Goal: Task Accomplishment & Management: Manage account settings

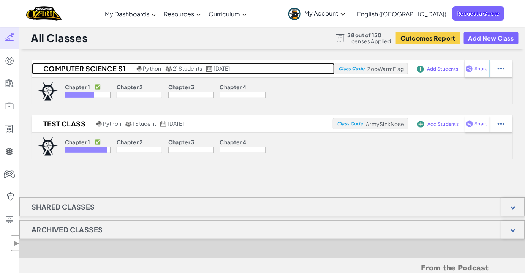
click at [70, 68] on h2 "Computer Science S1" at bounding box center [83, 68] width 103 height 11
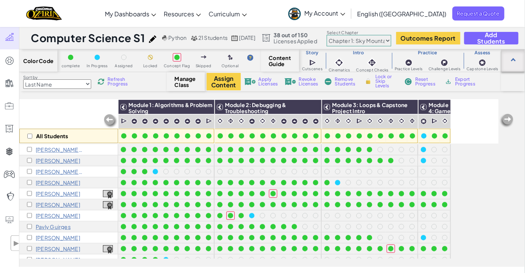
click at [516, 57] on div at bounding box center [514, 60] width 24 height 22
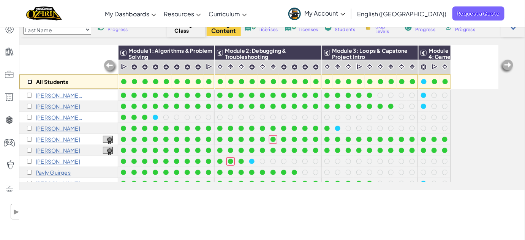
click at [29, 81] on input "checkbox" at bounding box center [29, 81] width 5 height 5
checkbox input "true"
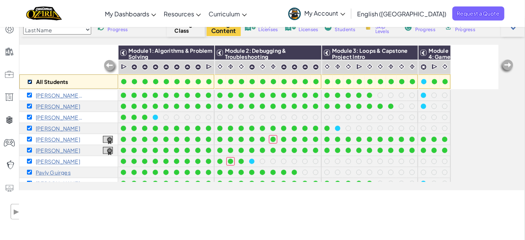
checkbox input "true"
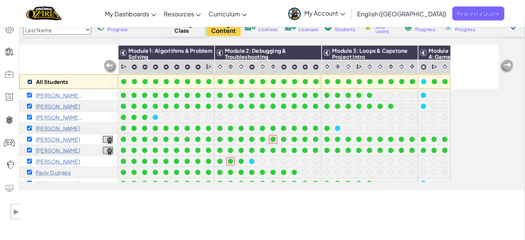
checkbox input "true"
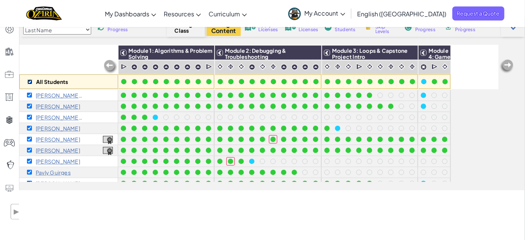
checkbox input "true"
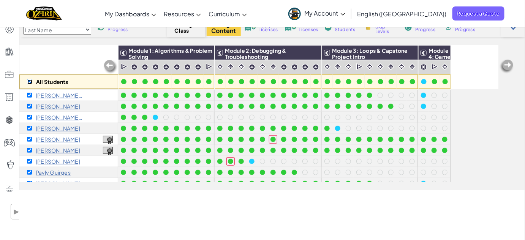
checkbox input "true"
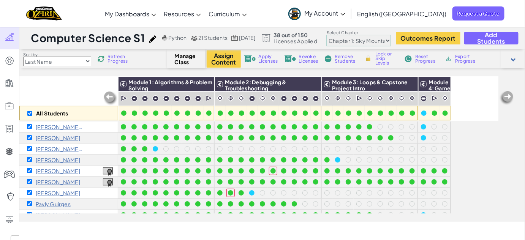
click at [263, 58] on span "Apply Licenses" at bounding box center [268, 58] width 19 height 9
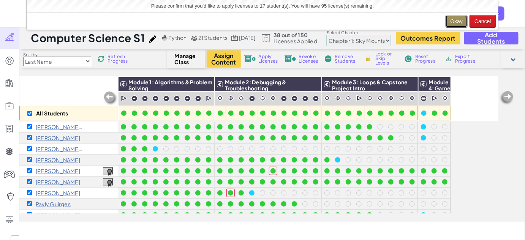
click at [457, 22] on button "Okay" at bounding box center [457, 21] width 22 height 13
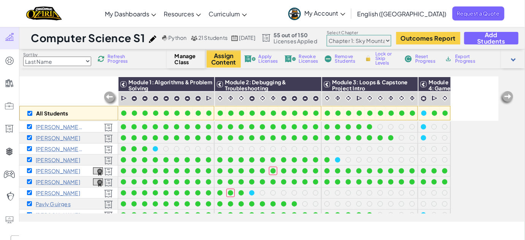
click at [392, 40] on select "Chapter 1: Sky Mountain Chapter 2: The Moon Dancers Chapter 3: The Phoenix Land…" at bounding box center [359, 40] width 65 height 11
click at [63, 126] on p "[PERSON_NAME] 0" at bounding box center [60, 127] width 48 height 6
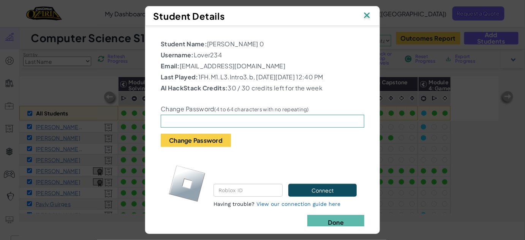
click at [371, 15] on img at bounding box center [367, 15] width 10 height 11
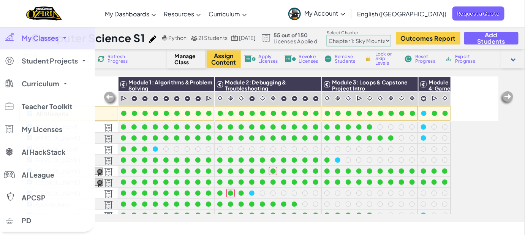
click at [54, 38] on span "My Classes" at bounding box center [40, 38] width 37 height 7
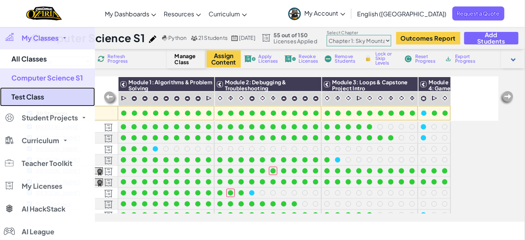
click at [37, 99] on link "Test Class" at bounding box center [47, 96] width 95 height 19
checkbox input "false"
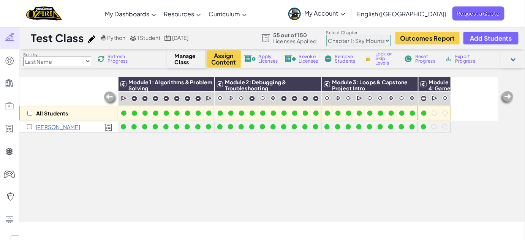
click at [57, 128] on p "[PERSON_NAME]" at bounding box center [58, 127] width 44 height 6
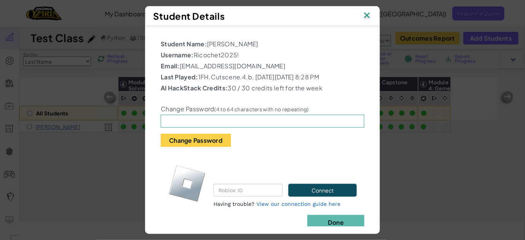
click at [369, 13] on img at bounding box center [367, 15] width 10 height 11
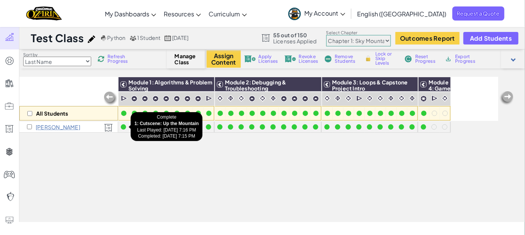
click at [122, 127] on div at bounding box center [123, 126] width 5 height 5
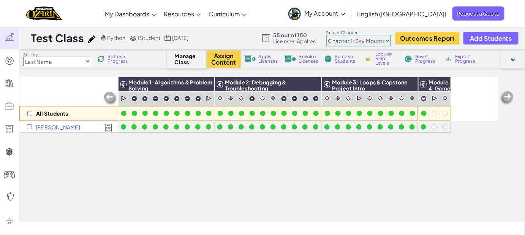
click at [123, 126] on div at bounding box center [123, 126] width 5 height 5
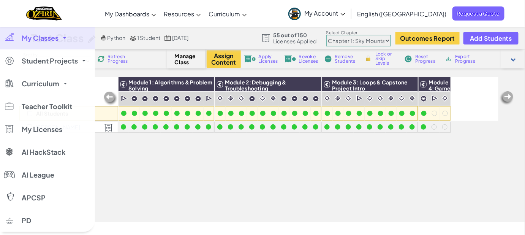
click at [10, 39] on div at bounding box center [9, 37] width 11 height 9
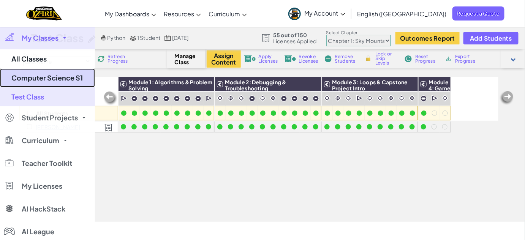
click at [63, 76] on link "Computer Science S1" at bounding box center [47, 77] width 95 height 19
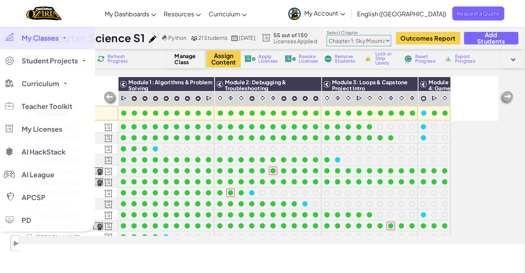
click at [40, 35] on span "My Classes" at bounding box center [40, 38] width 37 height 7
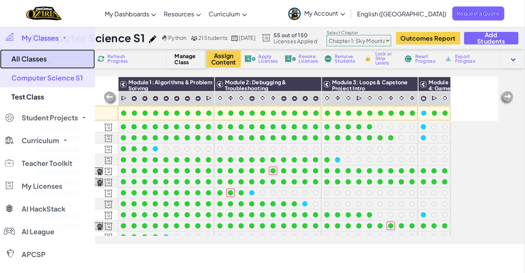
click at [40, 56] on link "All Classes" at bounding box center [47, 58] width 95 height 19
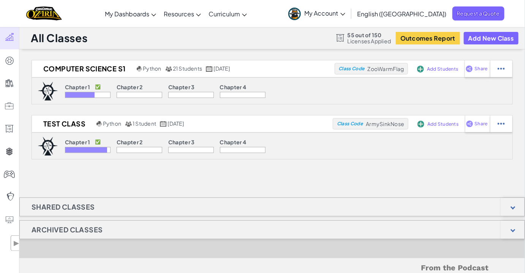
click at [100, 146] on div "Chapter 1 ✅" at bounding box center [88, 143] width 46 height 8
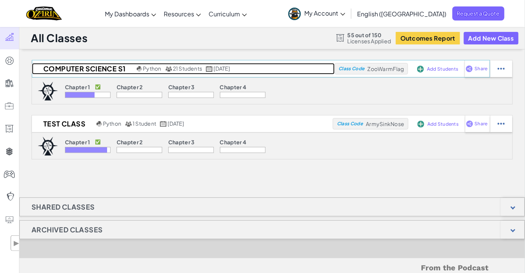
click at [187, 70] on span "21 Students" at bounding box center [188, 68] width 30 height 7
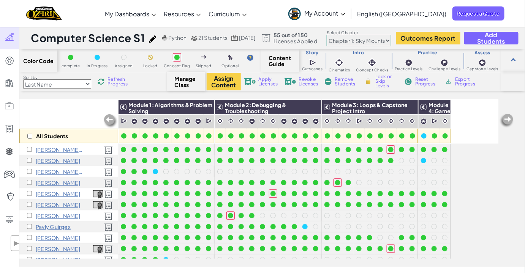
click at [124, 83] on span "Refresh Progress" at bounding box center [120, 81] width 24 height 9
click at [120, 85] on span "Refresh Progress" at bounding box center [120, 81] width 24 height 9
click at [88, 84] on select "Last Name first Name Progress (High to Low) Progress (Low to Hight)" at bounding box center [57, 84] width 68 height 10
select select "first Name"
click at [23, 79] on select "Last Name first Name Progress (High to Low) Progress (Low to Hight)" at bounding box center [57, 84] width 68 height 10
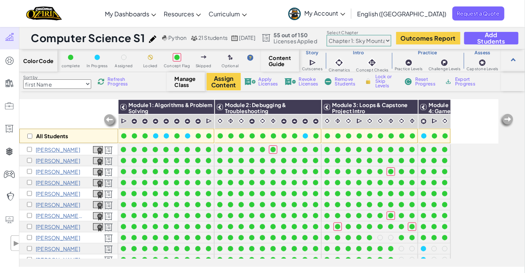
click at [25, 138] on div "All Students" at bounding box center [68, 136] width 99 height 14
click at [30, 135] on input "checkbox" at bounding box center [29, 136] width 5 height 5
checkbox input "true"
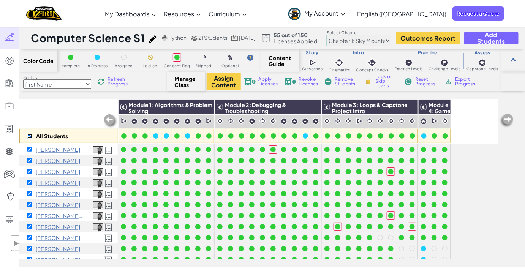
checkbox input "true"
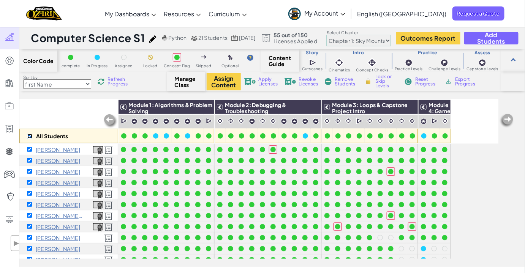
checkbox input "true"
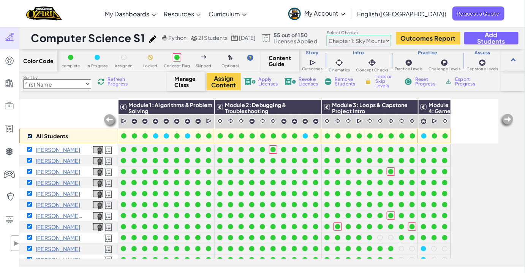
checkbox input "true"
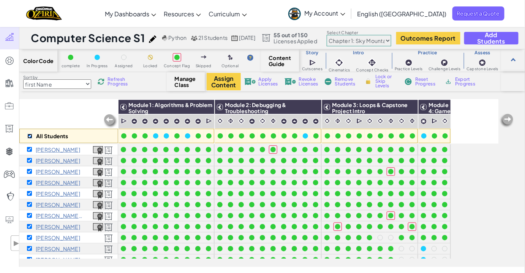
checkbox input "true"
click at [116, 82] on span "Refresh Progress" at bounding box center [120, 81] width 24 height 9
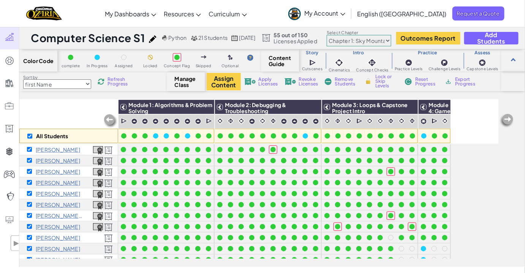
click at [76, 84] on select "Last Name first Name Progress (High to Low) Progress (Low to Hight)" at bounding box center [57, 84] width 68 height 10
select select "Last Name"
click at [23, 79] on select "Last Name first Name Progress (High to Low) Progress (Low to Hight)" at bounding box center [57, 84] width 68 height 10
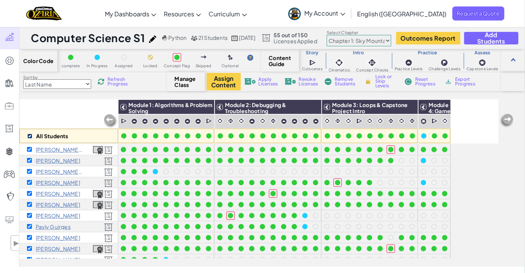
click at [32, 134] on input "checkbox" at bounding box center [29, 136] width 5 height 5
checkbox input "false"
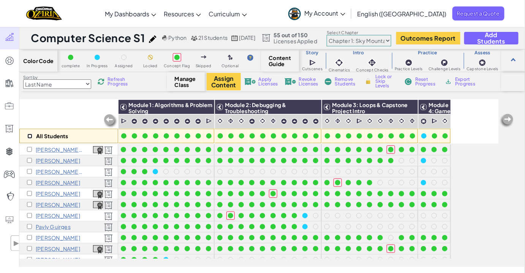
checkbox input "false"
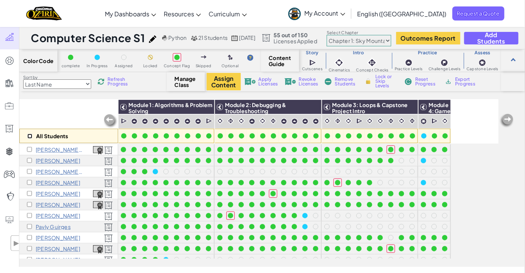
checkbox input "false"
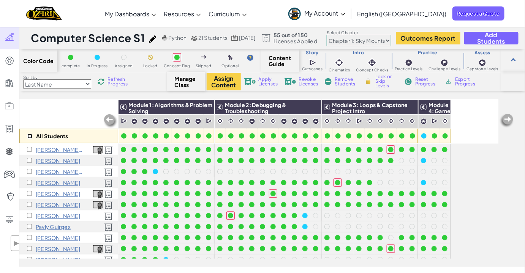
checkbox input "false"
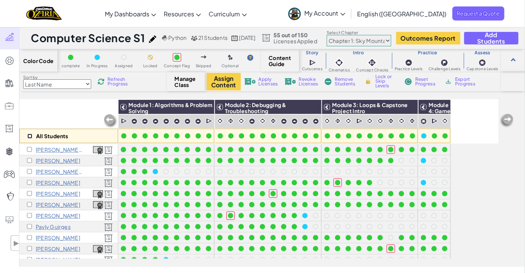
checkbox input "false"
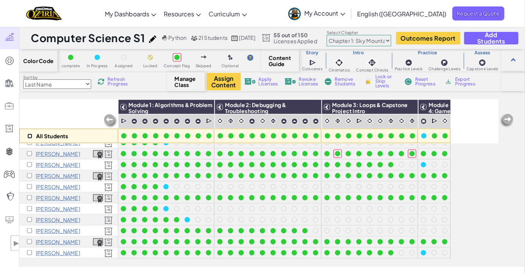
scroll to position [57, 0]
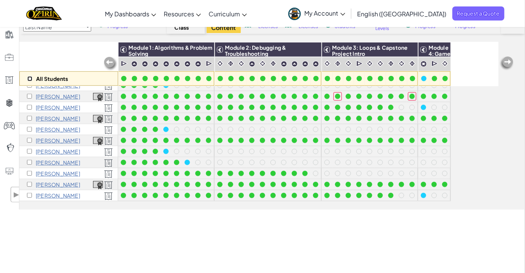
click at [27, 76] on input "checkbox" at bounding box center [29, 78] width 5 height 5
checkbox input "true"
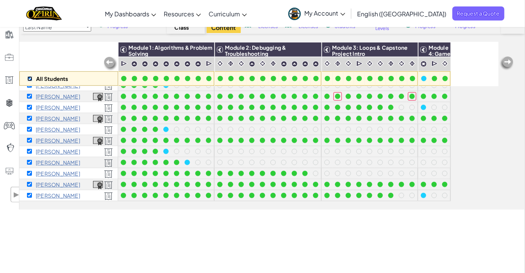
checkbox input "true"
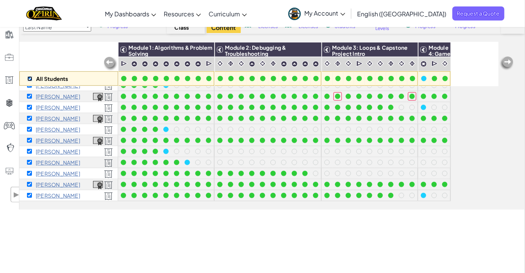
checkbox input "true"
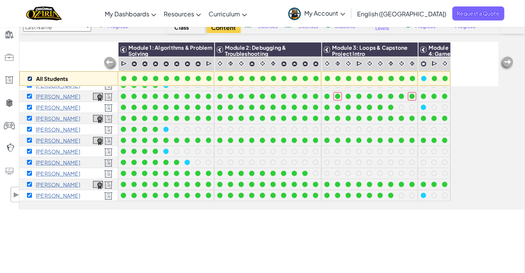
checkbox input "true"
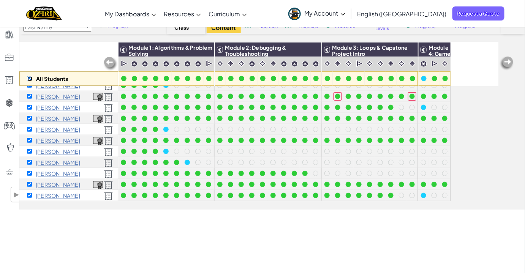
checkbox input "true"
click at [30, 77] on input "checkbox" at bounding box center [29, 78] width 5 height 5
checkbox input "false"
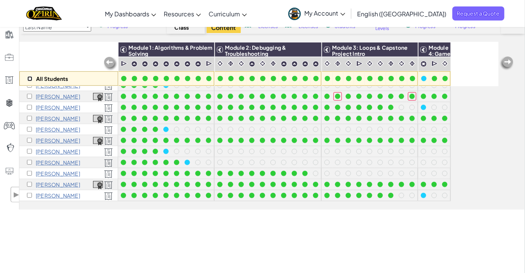
checkbox input "false"
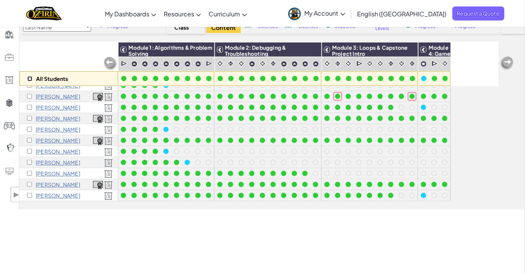
checkbox input "false"
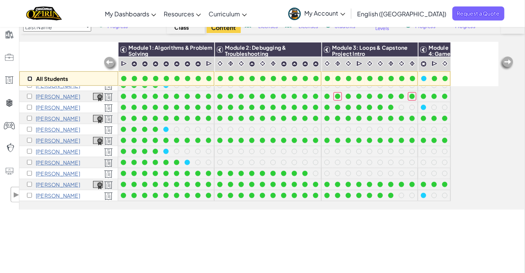
checkbox input "false"
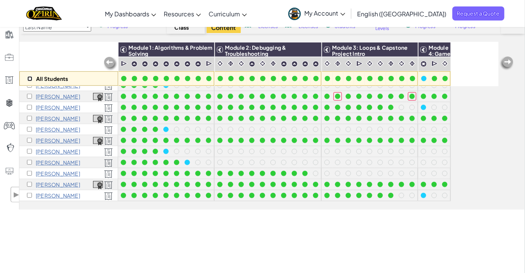
checkbox input "false"
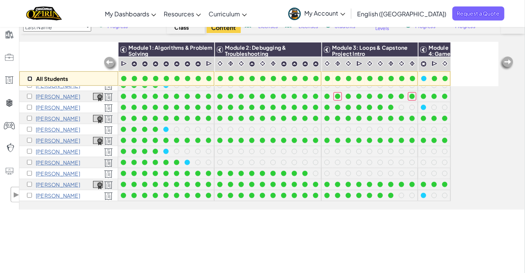
checkbox input "false"
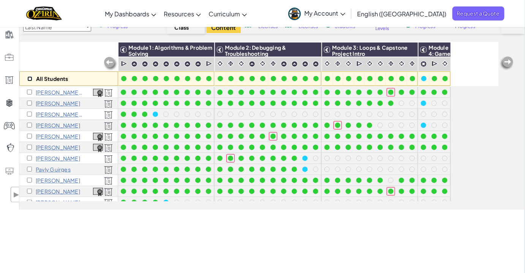
scroll to position [0, 0]
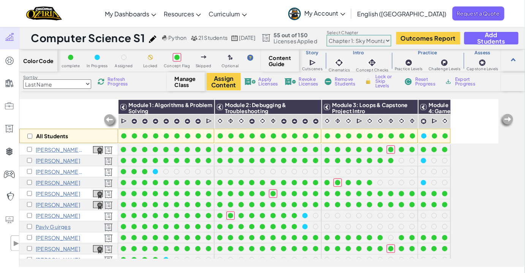
click at [111, 84] on span "Refresh Progress" at bounding box center [120, 81] width 24 height 9
click at [79, 84] on select "Last Name first Name Progress (High to Low) Progress (Low to Hight)" at bounding box center [57, 84] width 68 height 10
click at [80, 80] on select "Last Name first Name Progress (High to Low) Progress (Low to Hight)" at bounding box center [57, 84] width 68 height 10
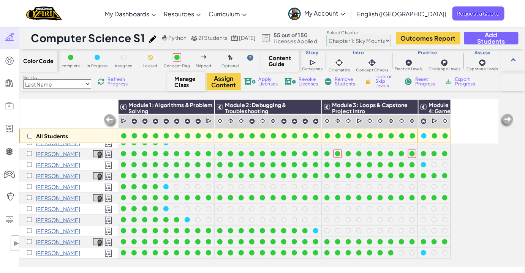
click at [42, 162] on p "[PERSON_NAME]" at bounding box center [58, 165] width 44 height 6
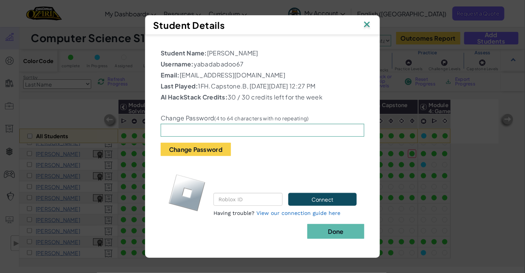
click at [366, 21] on img at bounding box center [367, 24] width 10 height 11
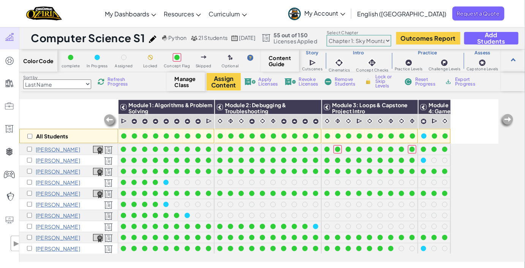
click at [115, 81] on span "Refresh Progress" at bounding box center [120, 81] width 24 height 9
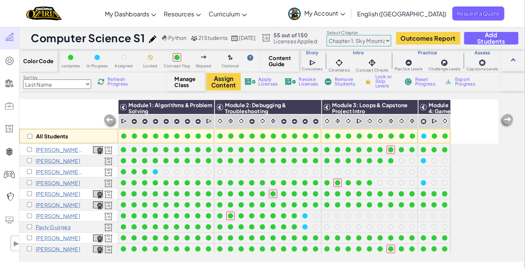
click at [117, 80] on span "Refresh Progress" at bounding box center [120, 81] width 24 height 9
click at [212, 39] on span "21 Students" at bounding box center [213, 37] width 30 height 7
drag, startPoint x: 266, startPoint y: 37, endPoint x: 244, endPoint y: 38, distance: 22.1
click at [244, 38] on span "[DATE]" at bounding box center [248, 37] width 16 height 7
click at [221, 37] on span "21 Students" at bounding box center [213, 37] width 30 height 7
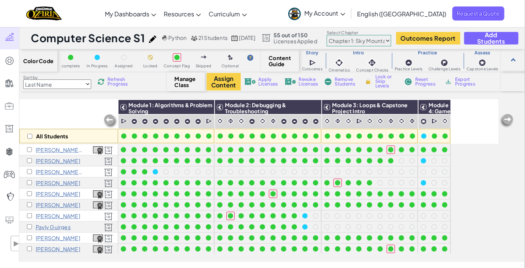
click at [191, 38] on img at bounding box center [194, 38] width 7 height 6
click at [499, 38] on span "Add Students" at bounding box center [491, 38] width 41 height 13
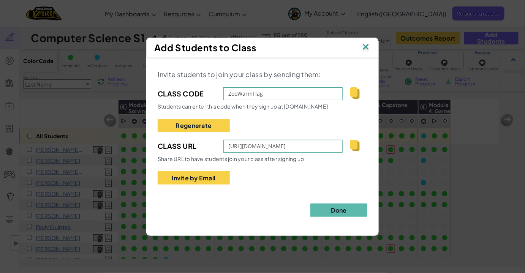
drag, startPoint x: 339, startPoint y: 206, endPoint x: 297, endPoint y: 187, distance: 46.4
click at [297, 187] on div "Invite students to join your class by sending them: Class Code ZooWarmFlag Stud…" at bounding box center [263, 143] width 210 height 148
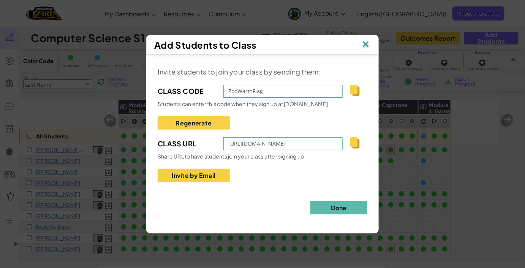
click at [354, 88] on img at bounding box center [356, 90] width 10 height 11
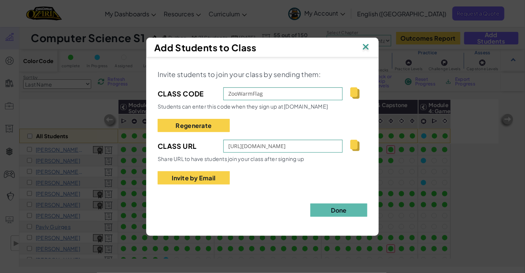
click at [366, 46] on img at bounding box center [366, 47] width 10 height 11
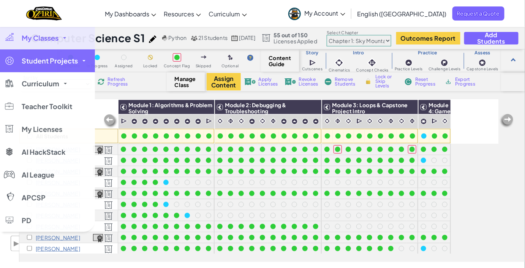
click at [35, 57] on span "Student Projects" at bounding box center [50, 60] width 56 height 7
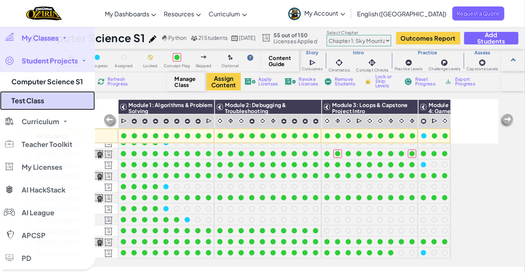
drag, startPoint x: 65, startPoint y: 79, endPoint x: 33, endPoint y: 100, distance: 37.7
click at [33, 100] on link "Test Class" at bounding box center [47, 100] width 95 height 19
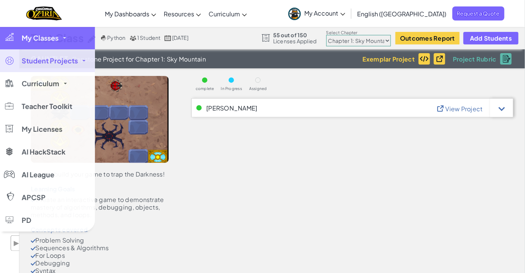
click at [36, 35] on span "My Classes" at bounding box center [40, 38] width 37 height 7
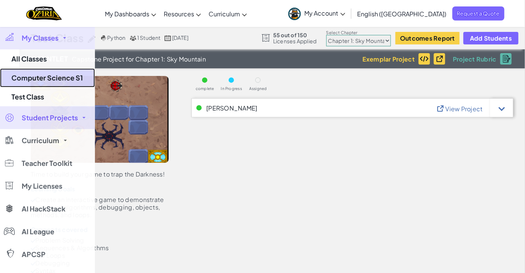
click at [49, 79] on link "Computer Science S1" at bounding box center [47, 77] width 95 height 19
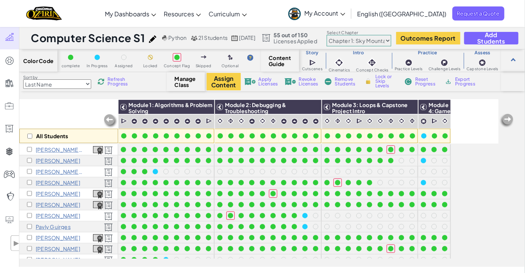
drag, startPoint x: 69, startPoint y: 83, endPoint x: 49, endPoint y: 84, distance: 19.4
click at [49, 84] on select "Last Name first Name Progress (High to Low) Progress (Low to Hight)" at bounding box center [57, 84] width 68 height 10
click at [48, 85] on select "Last Name first Name Progress (High to Low) Progress (Low to Hight)" at bounding box center [57, 84] width 68 height 10
click at [392, 40] on select "Chapter 1: Sky Mountain Chapter 2: The Moon Dancers Chapter 3: The Phoenix Land…" at bounding box center [359, 40] width 65 height 11
click at [345, 35] on select "Chapter 1: Sky Mountain Chapter 2: The Moon Dancers Chapter 3: The Phoenix Land…" at bounding box center [359, 40] width 65 height 11
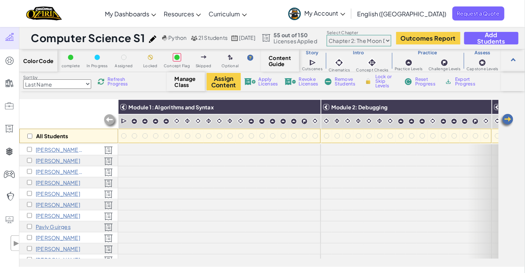
click at [392, 43] on select "Chapter 1: Sky Mountain Chapter 2: The Moon Dancers Chapter 3: The Phoenix Land…" at bounding box center [359, 40] width 65 height 11
select select "5d41d731a8d1836b5aa3cba1"
click at [345, 35] on select "Chapter 1: Sky Mountain Chapter 2: The Moon Dancers Chapter 3: The Phoenix Land…" at bounding box center [359, 40] width 65 height 11
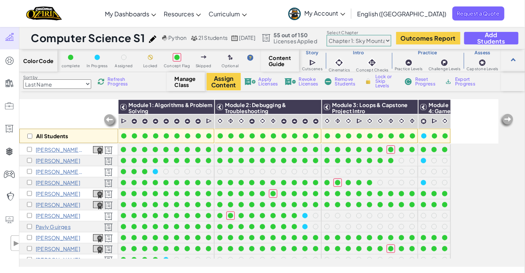
click at [206, 39] on span "21 Students" at bounding box center [213, 37] width 30 height 7
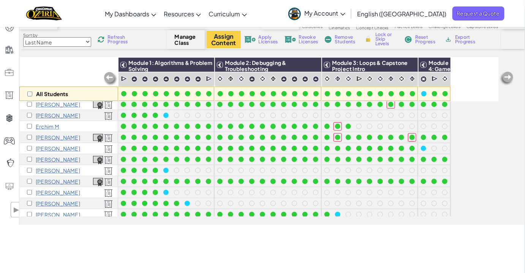
scroll to position [113, 0]
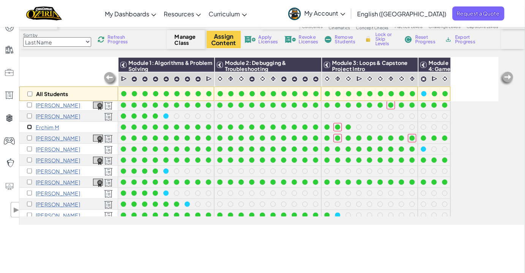
click at [27, 125] on input "checkbox" at bounding box center [29, 127] width 5 height 5
checkbox input "true"
click at [266, 38] on span "Apply Licenses" at bounding box center [268, 39] width 19 height 9
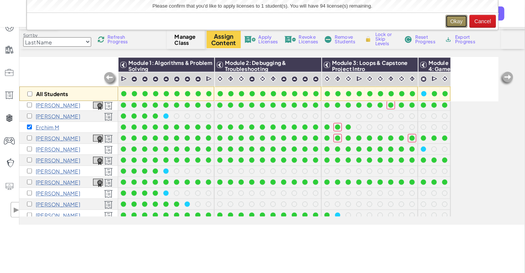
click at [455, 22] on button "Okay" at bounding box center [457, 21] width 22 height 13
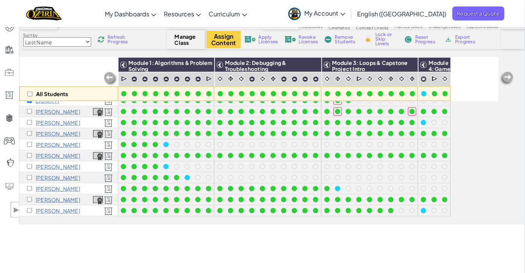
scroll to position [0, 0]
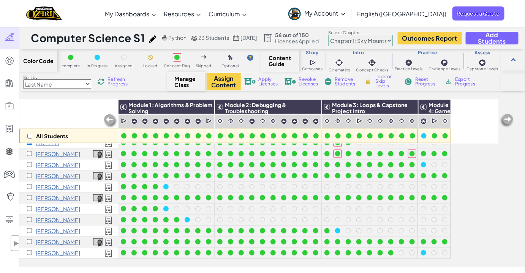
click at [88, 85] on select "Last Name first Name Progress (High to Low) Progress (Low to Hight)" at bounding box center [57, 84] width 68 height 10
select select "Progress (Low to Hight)"
click at [23, 79] on select "Last Name first Name Progress (High to Low) Progress (Low to Hight)" at bounding box center [57, 84] width 68 height 10
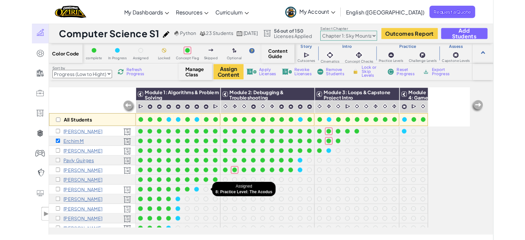
scroll to position [144, 0]
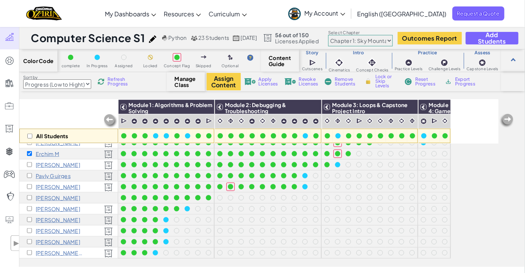
click at [116, 81] on span "Refresh Progress" at bounding box center [120, 81] width 24 height 9
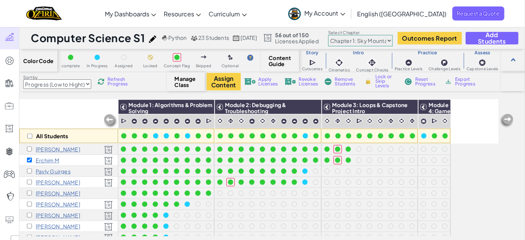
click at [118, 81] on span "Refresh Progress" at bounding box center [120, 81] width 24 height 9
